Goal: Use online tool/utility: Utilize a website feature to perform a specific function

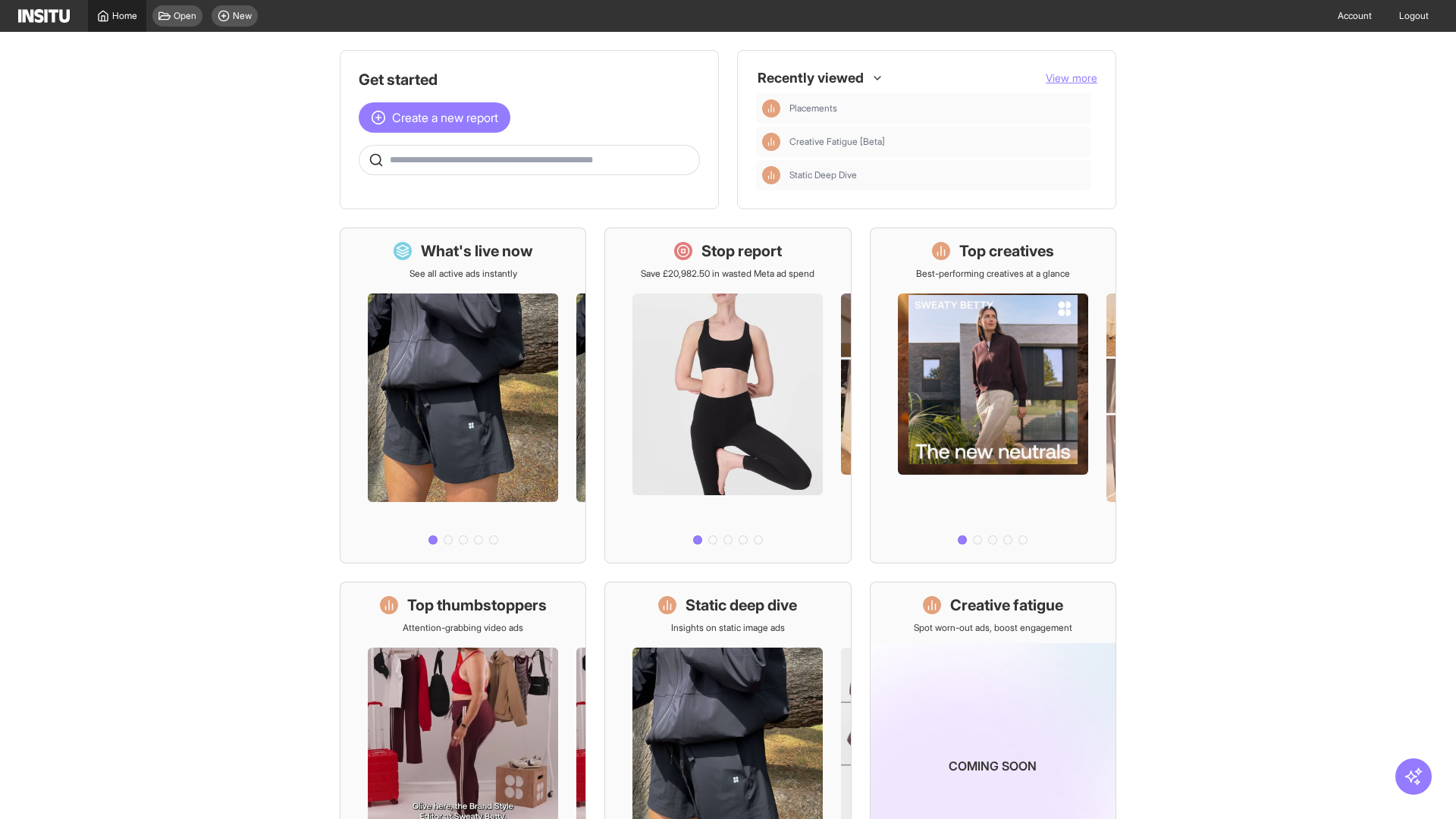
click at [117, 16] on span "Home" at bounding box center [125, 16] width 25 height 12
click at [439, 108] on span "Create a new report" at bounding box center [445, 117] width 106 height 18
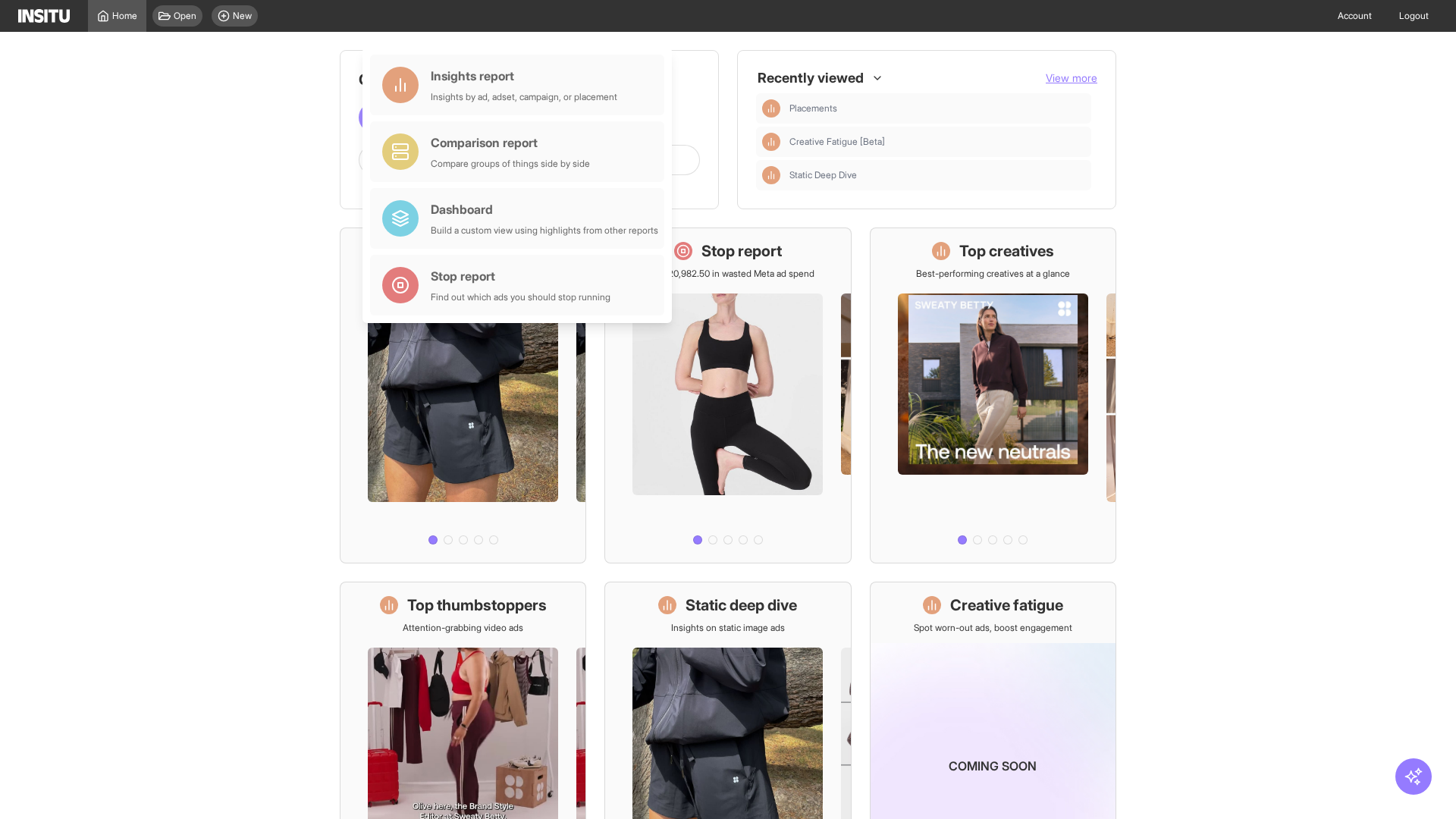
scroll to position [70, 0]
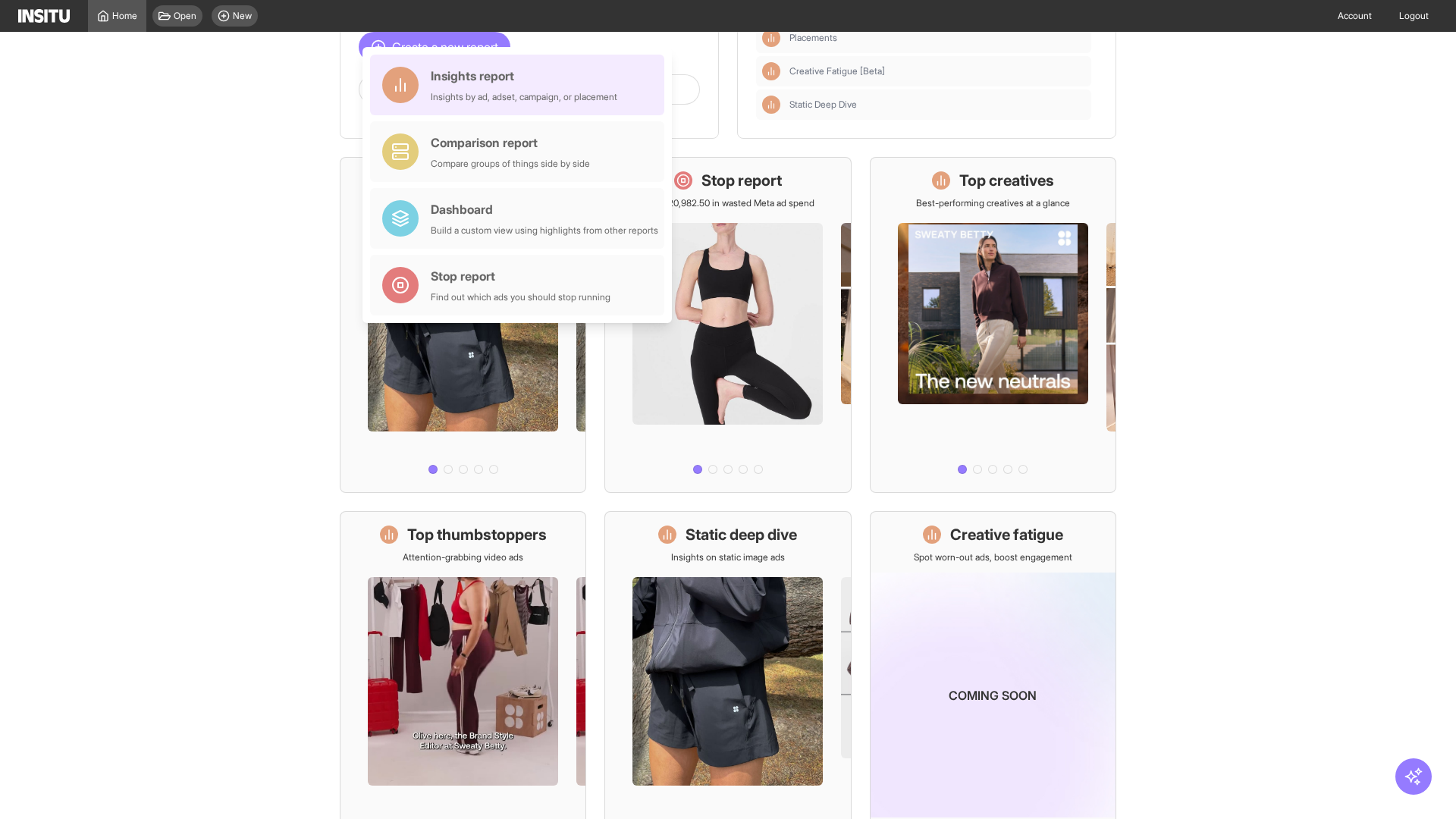
click at [521, 85] on div "Insights report Insights by ad, adset, campaign, or placement" at bounding box center [523, 85] width 186 height 36
